Goal: Task Accomplishment & Management: Complete application form

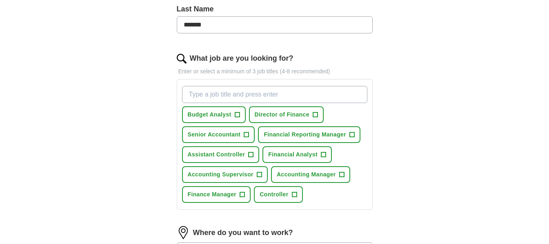
scroll to position [245, 0]
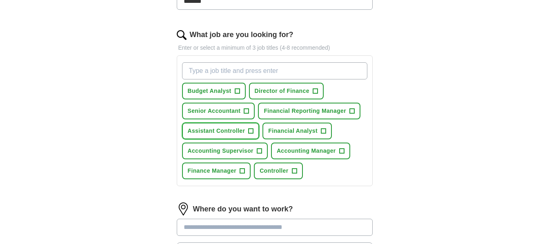
click at [222, 132] on span "Assistant Controller" at bounding box center [217, 131] width 58 height 9
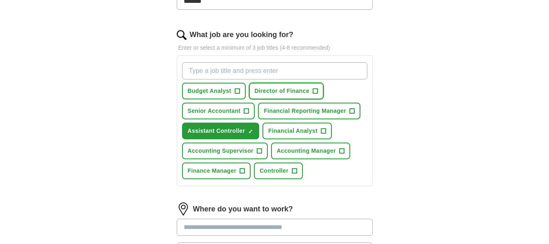
click at [273, 89] on span "Director of Finance" at bounding box center [282, 91] width 55 height 9
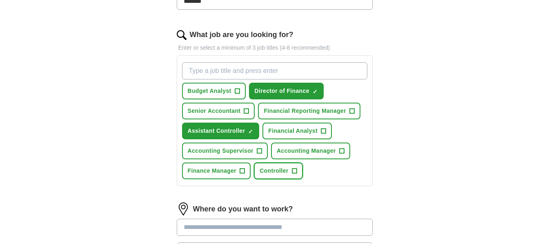
click at [266, 175] on span "Controller" at bounding box center [273, 171] width 29 height 9
click at [301, 152] on span "Accounting Manager" at bounding box center [306, 151] width 59 height 9
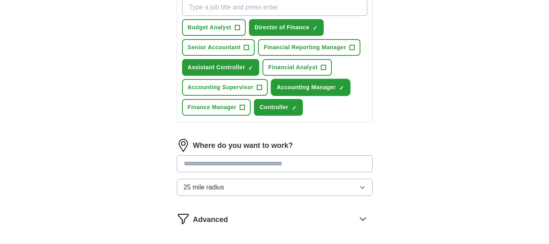
scroll to position [367, 0]
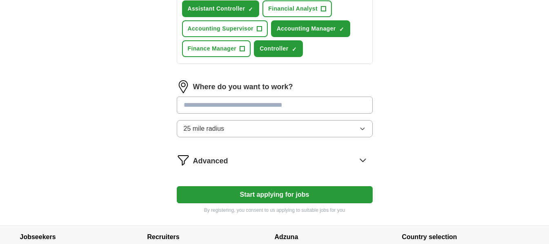
click at [208, 103] on input at bounding box center [275, 105] width 196 height 17
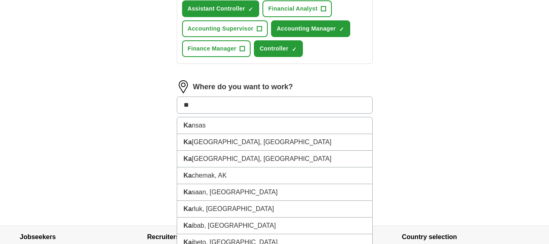
type input "***"
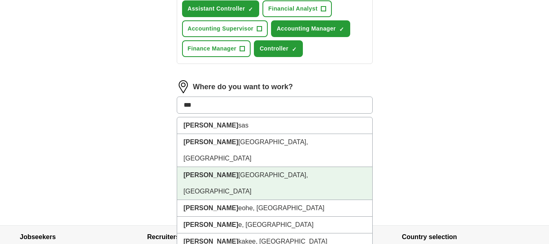
click at [216, 167] on li "[GEOGRAPHIC_DATA], [GEOGRAPHIC_DATA]" at bounding box center [274, 183] width 195 height 33
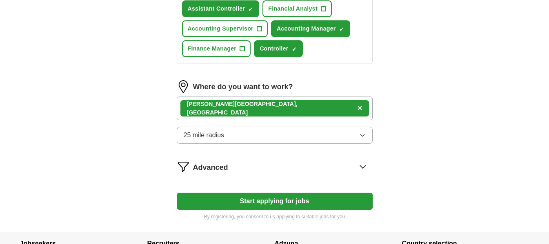
click at [363, 134] on icon "button" at bounding box center [362, 135] width 7 height 7
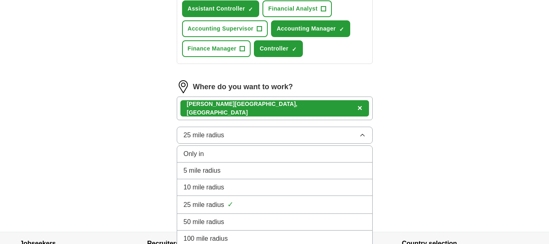
click at [217, 225] on span "50 mile radius" at bounding box center [204, 222] width 41 height 10
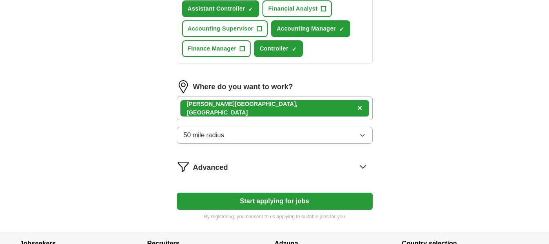
click at [184, 169] on img at bounding box center [183, 166] width 13 height 13
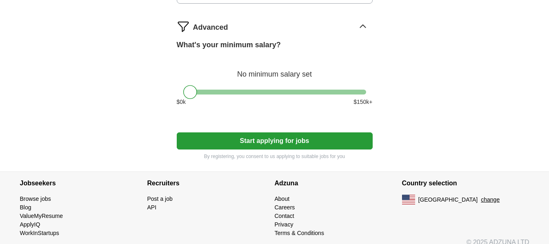
scroll to position [517, 0]
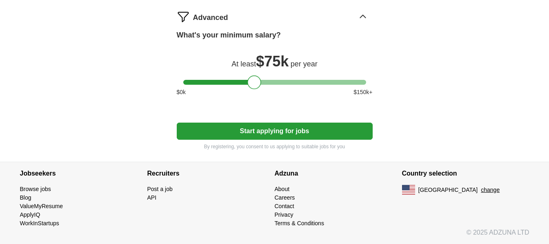
drag, startPoint x: 194, startPoint y: 84, endPoint x: 259, endPoint y: 84, distance: 64.9
click at [259, 84] on div at bounding box center [254, 82] width 14 height 14
click at [256, 133] on button "Start applying for jobs" at bounding box center [275, 131] width 196 height 17
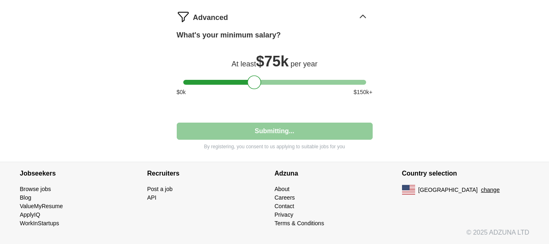
select select "**"
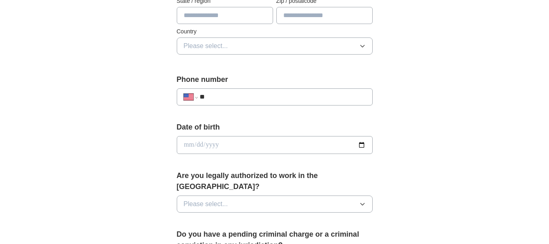
scroll to position [24, 0]
